Goal: Find specific page/section: Find specific page/section

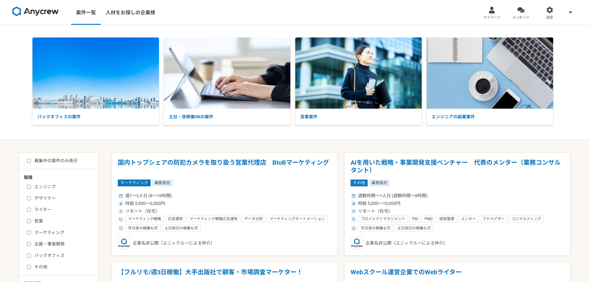
click at [30, 197] on input "デザイナー" at bounding box center [29, 198] width 4 height 4
checkbox input "true"
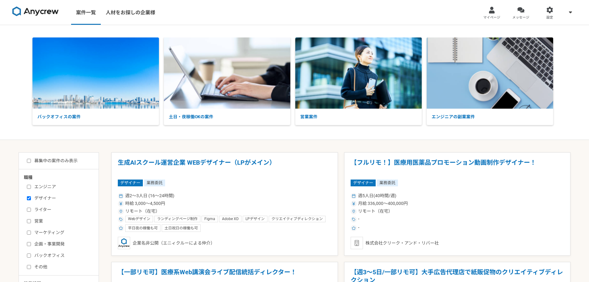
click at [30, 161] on input "募集中の案件のみ表示" at bounding box center [29, 161] width 4 height 4
checkbox input "true"
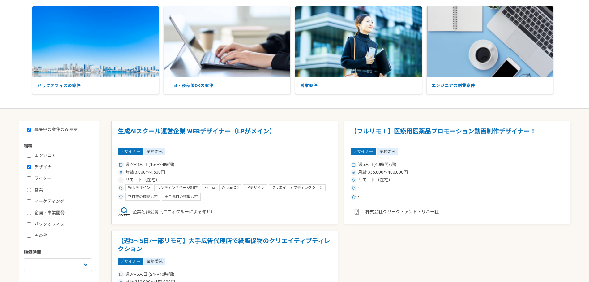
scroll to position [124, 0]
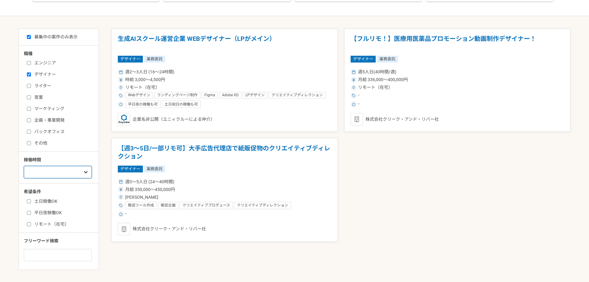
click at [39, 172] on select "週1人日（8時間）以下 週2人日（16時間）以下 週3人日（24時間）以下 週4人日（32時間）以下 週5人日（40時間）以下" at bounding box center [58, 172] width 68 height 12
drag, startPoint x: 7, startPoint y: 198, endPoint x: 42, endPoint y: 211, distance: 37.8
click at [7, 198] on main "募集中の案件のみ表示 職種 エンジニア デザイナー ライター 営業 マーケティング 企画・事業開発 バックオフィス その他 稼働時間 週1人日（8時間）以下 …" at bounding box center [294, 149] width 589 height 266
click at [36, 225] on label "リモート（在宅）" at bounding box center [62, 224] width 71 height 6
click at [31, 225] on input "リモート（在宅）" at bounding box center [29, 224] width 4 height 4
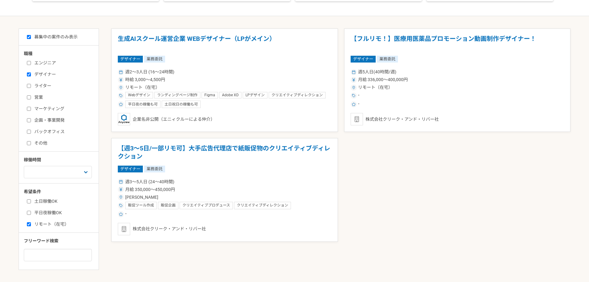
checkbox input "true"
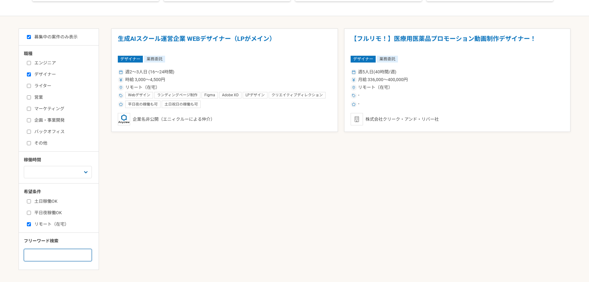
click at [48, 249] on input at bounding box center [58, 254] width 68 height 12
